Goal: Transaction & Acquisition: Purchase product/service

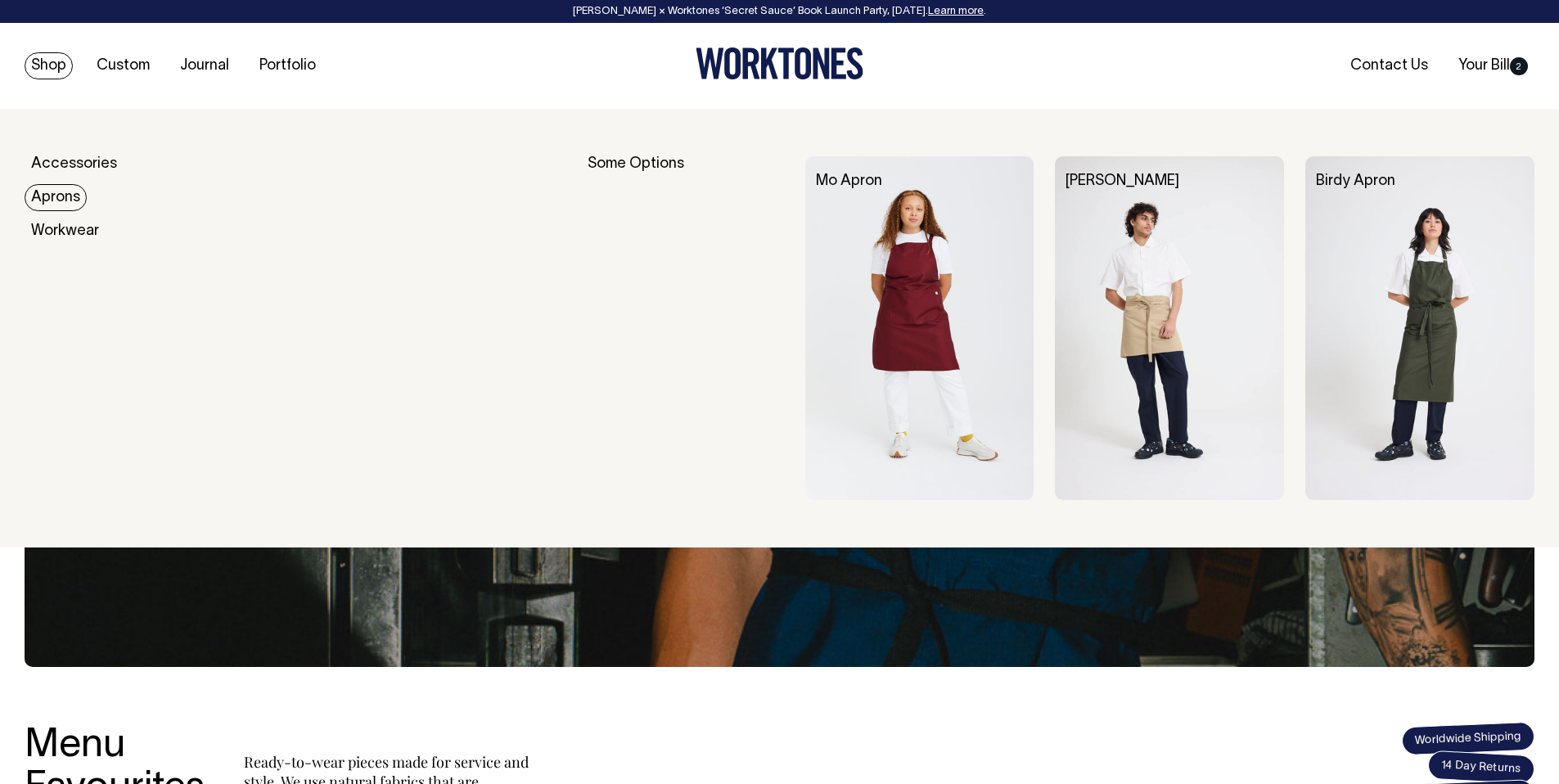
click at [894, 259] on img at bounding box center [920, 328] width 229 height 344
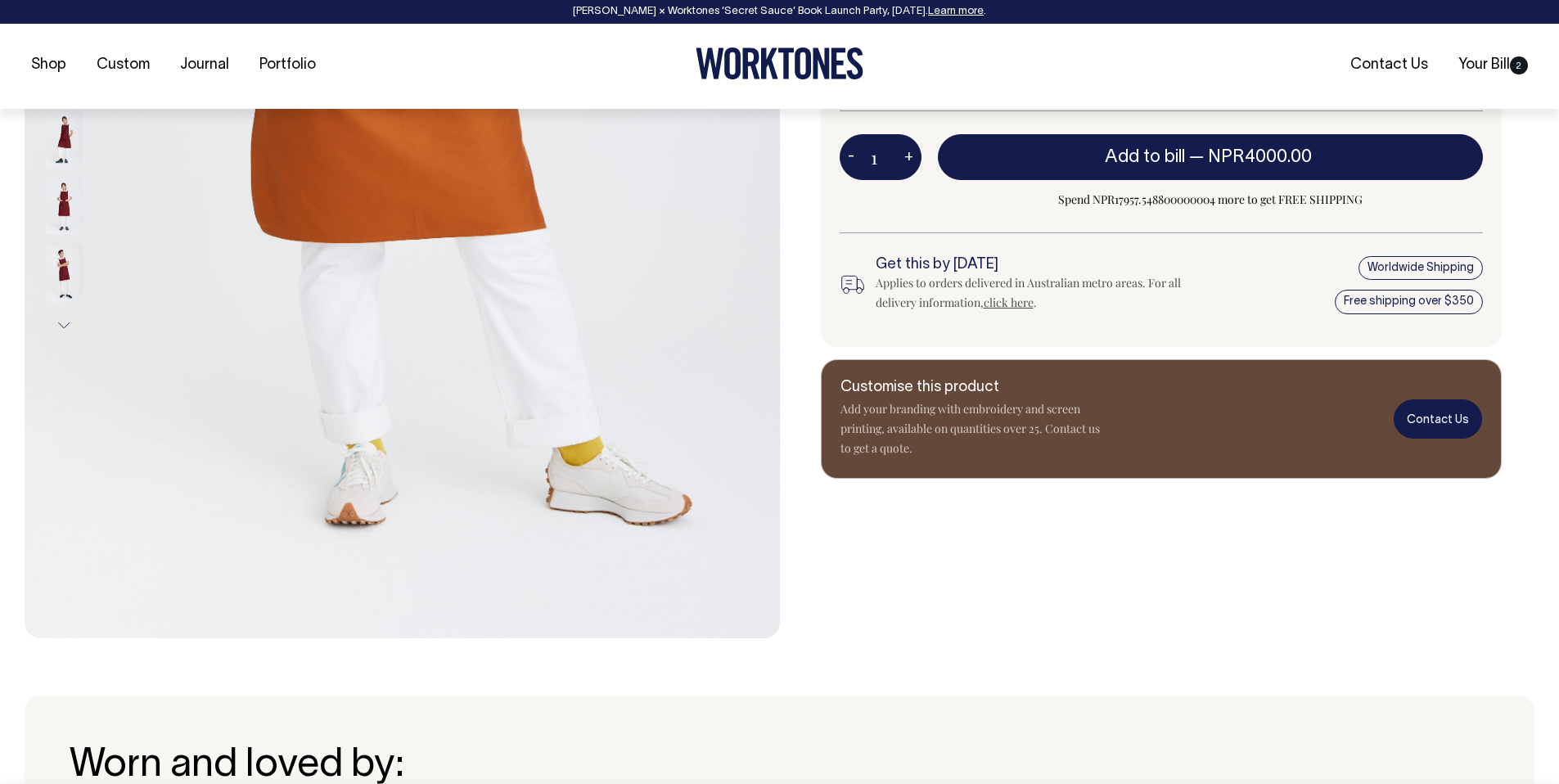
scroll to position [604, 0]
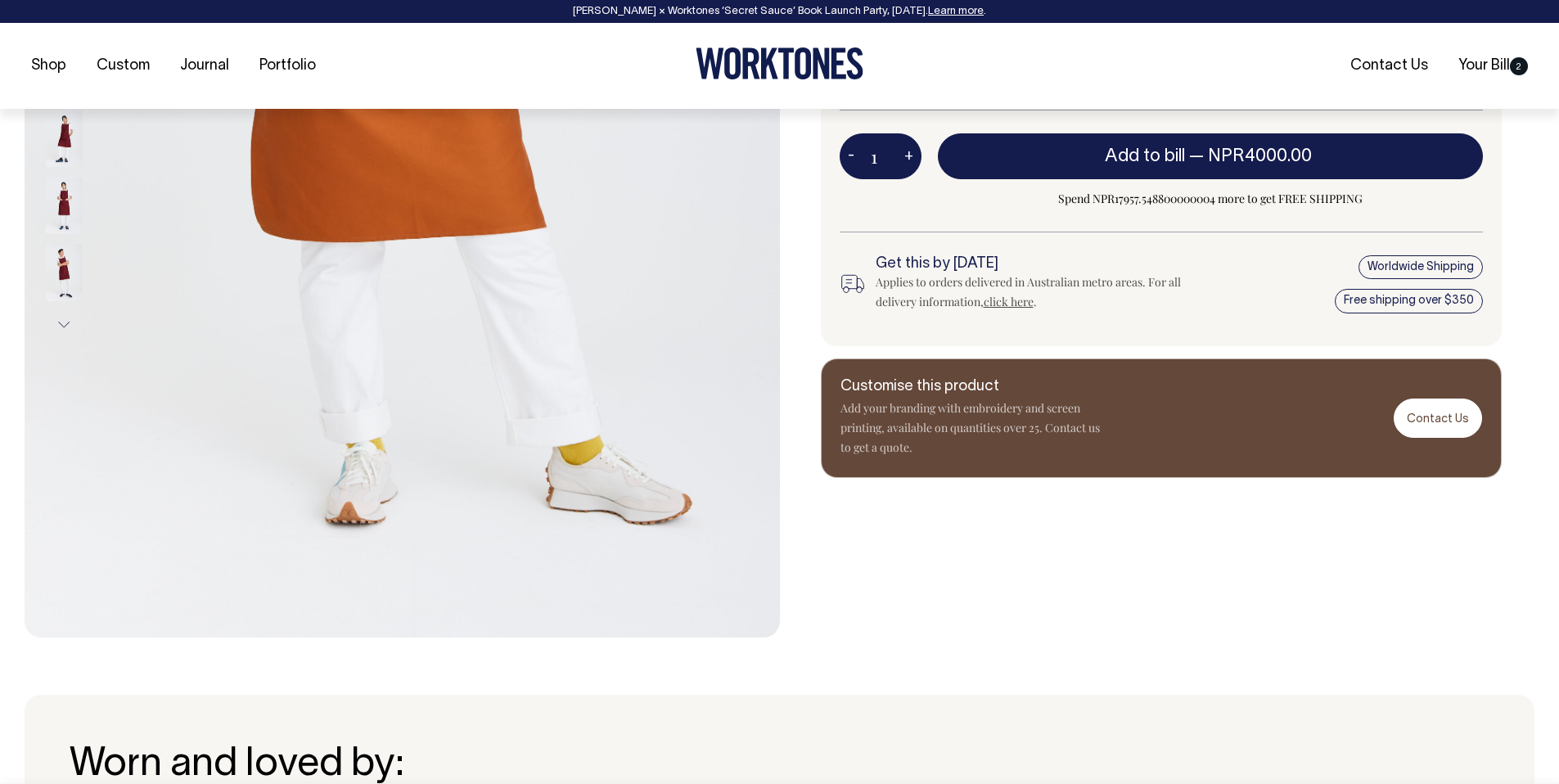
drag, startPoint x: 1364, startPoint y: 580, endPoint x: 1128, endPoint y: 35, distance: 593.9
click at [1356, 555] on div "Mo Apron The Mo is Worktones' best-selling and longest-serving apron. It's a bi…" at bounding box center [1157, 71] width 755 height 1132
